Goal: Information Seeking & Learning: Learn about a topic

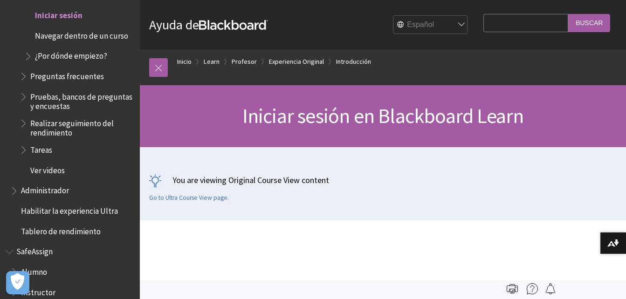
click at [41, 20] on span "Iniciar sesión" at bounding box center [59, 13] width 48 height 13
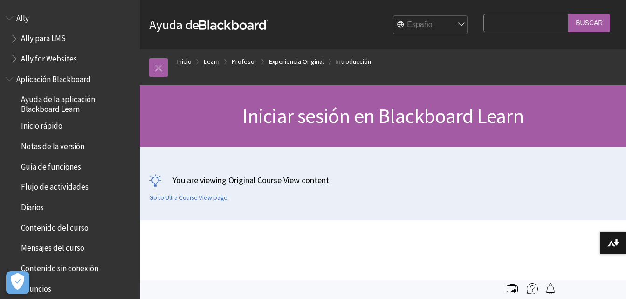
scroll to position [1214, 0]
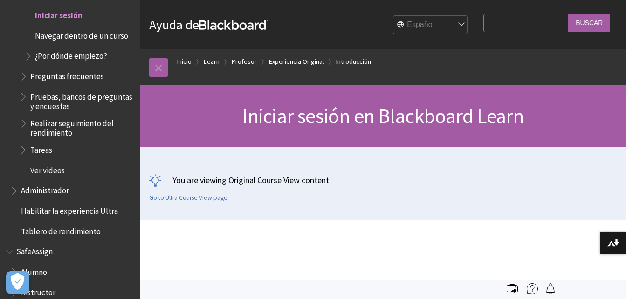
click at [82, 22] on span "Iniciar sesión" at bounding box center [79, 15] width 110 height 16
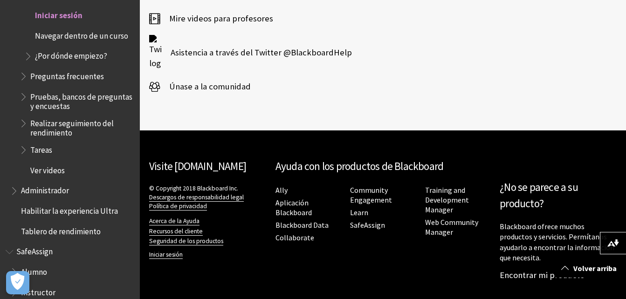
scroll to position [0, 0]
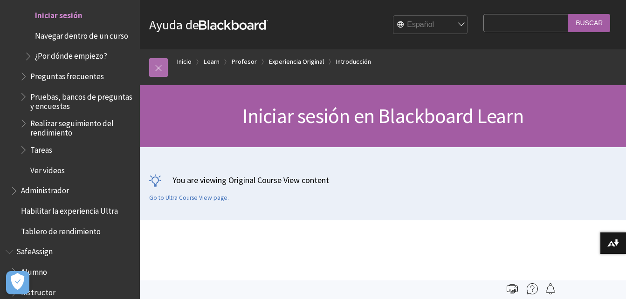
click at [161, 72] on link at bounding box center [158, 67] width 19 height 19
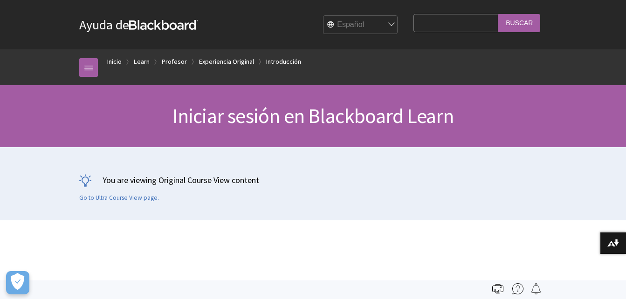
click at [467, 28] on input "Search Query" at bounding box center [455, 23] width 85 height 18
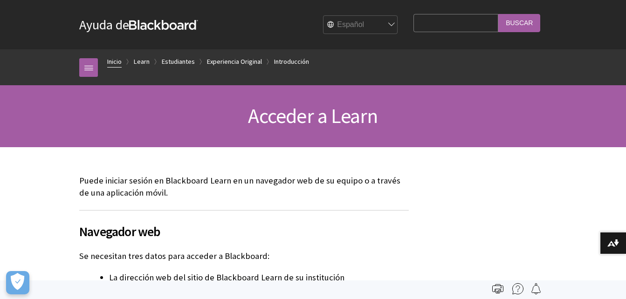
click at [118, 58] on link "Inicio" at bounding box center [114, 62] width 14 height 12
click at [169, 67] on link "Estudiantes" at bounding box center [178, 62] width 33 height 12
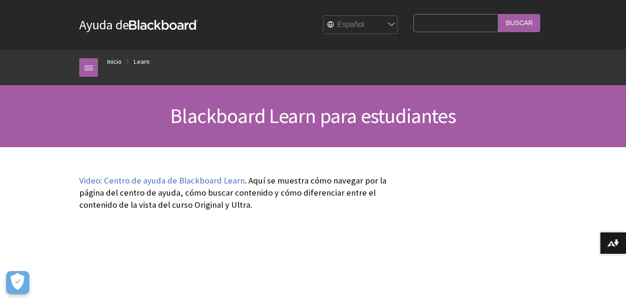
scroll to position [795, 0]
